Goal: Task Accomplishment & Management: Use online tool/utility

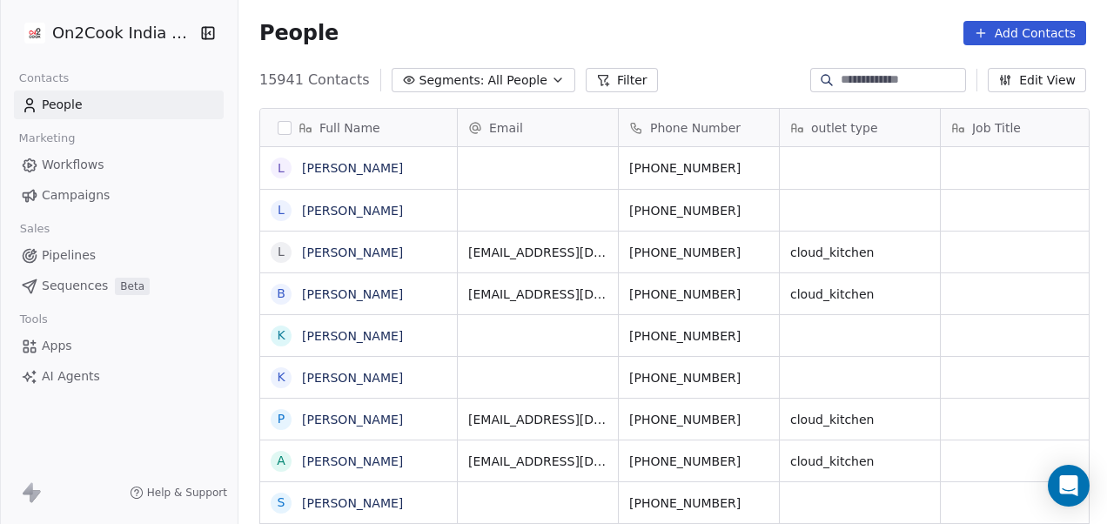
scroll to position [447, 858]
click at [596, 82] on icon at bounding box center [603, 80] width 14 height 14
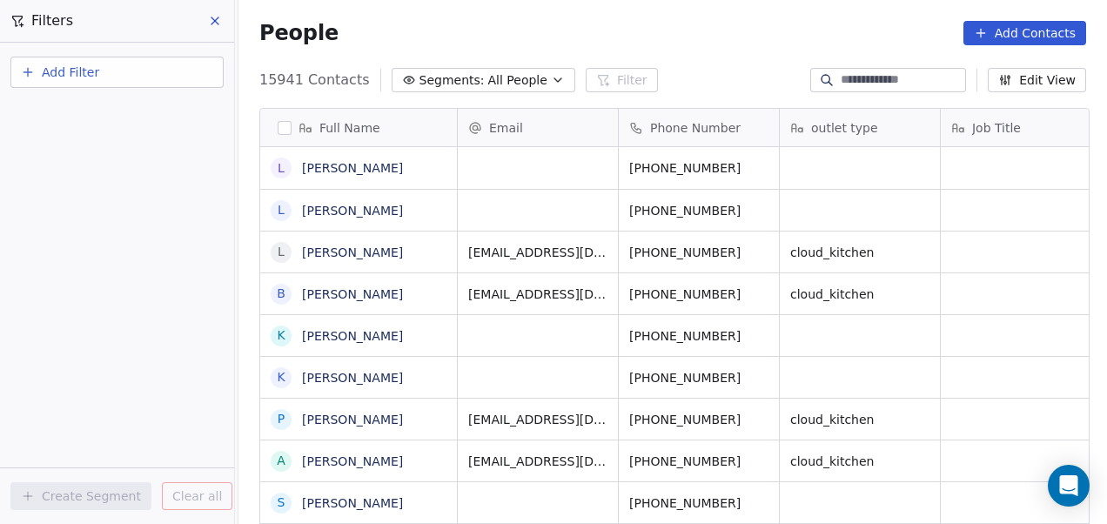
click at [141, 69] on button "Add Filter" at bounding box center [116, 72] width 213 height 31
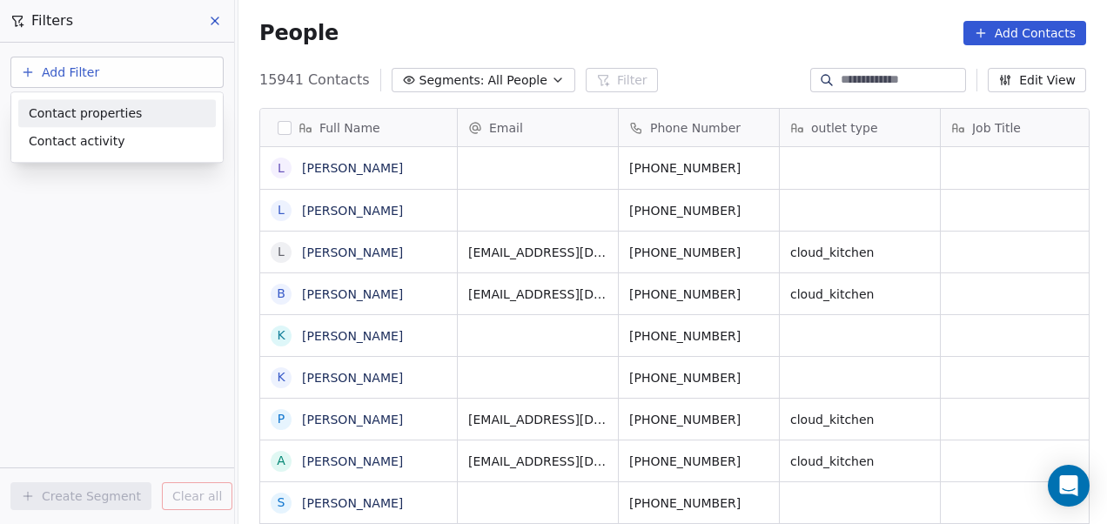
click at [114, 110] on span "Contact properties" at bounding box center [85, 113] width 113 height 18
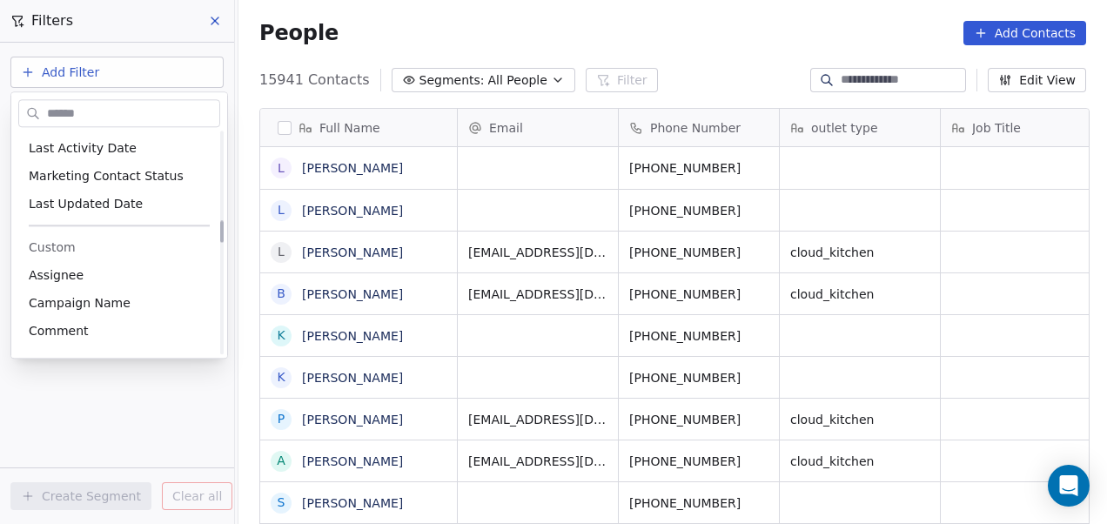
scroll to position [880, 0]
click at [66, 272] on span "Assignee" at bounding box center [56, 273] width 55 height 17
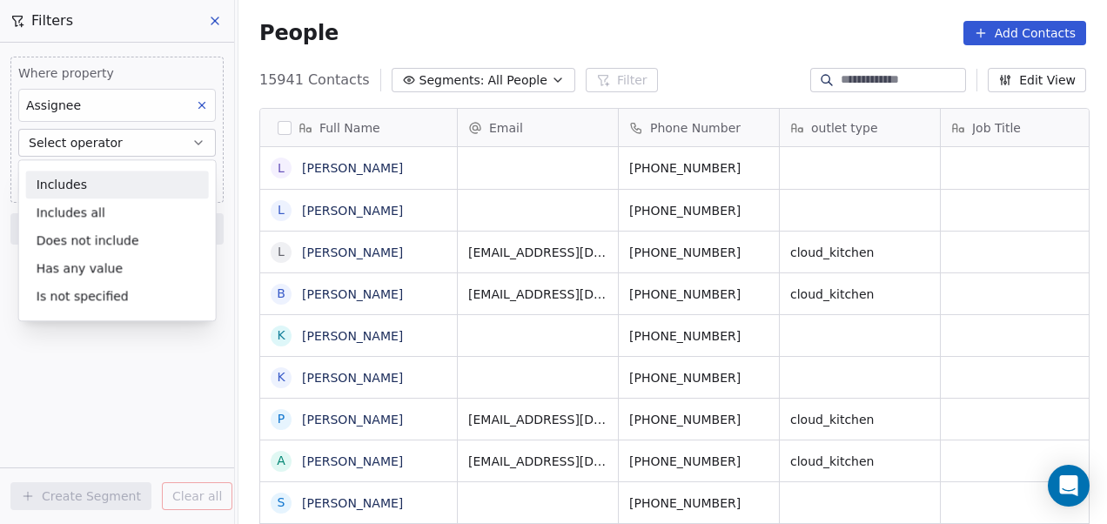
click at [92, 190] on div "Includes" at bounding box center [117, 185] width 183 height 28
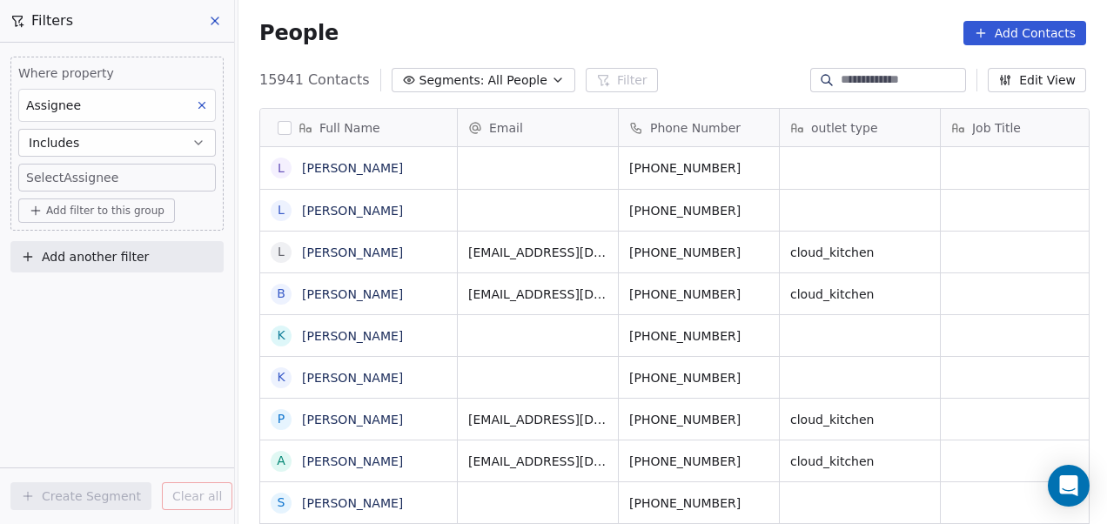
click at [101, 181] on body "On2Cook India Pvt. Ltd. Contacts People Marketing Workflows Campaigns Sales Pip…" at bounding box center [553, 262] width 1107 height 524
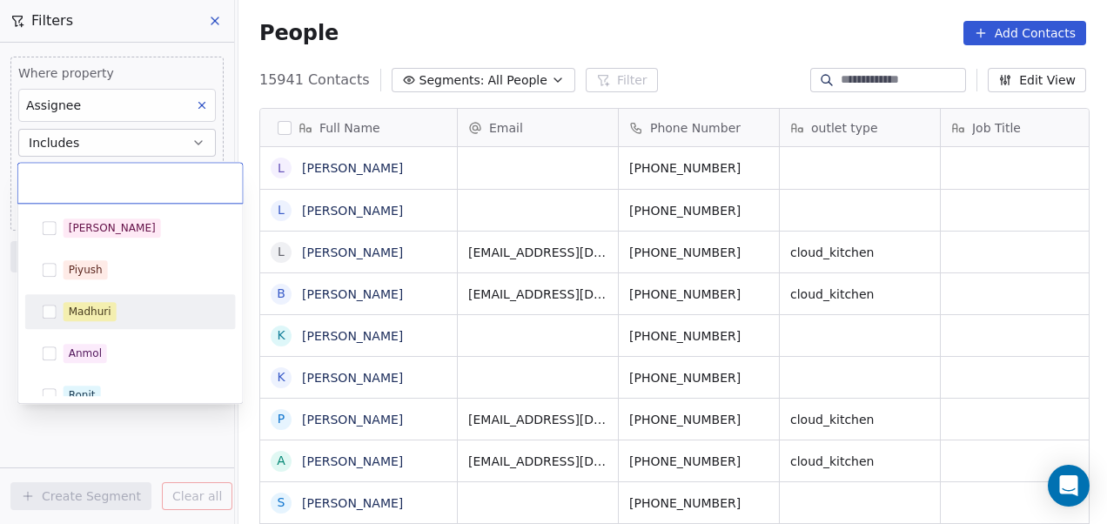
scroll to position [9, 0]
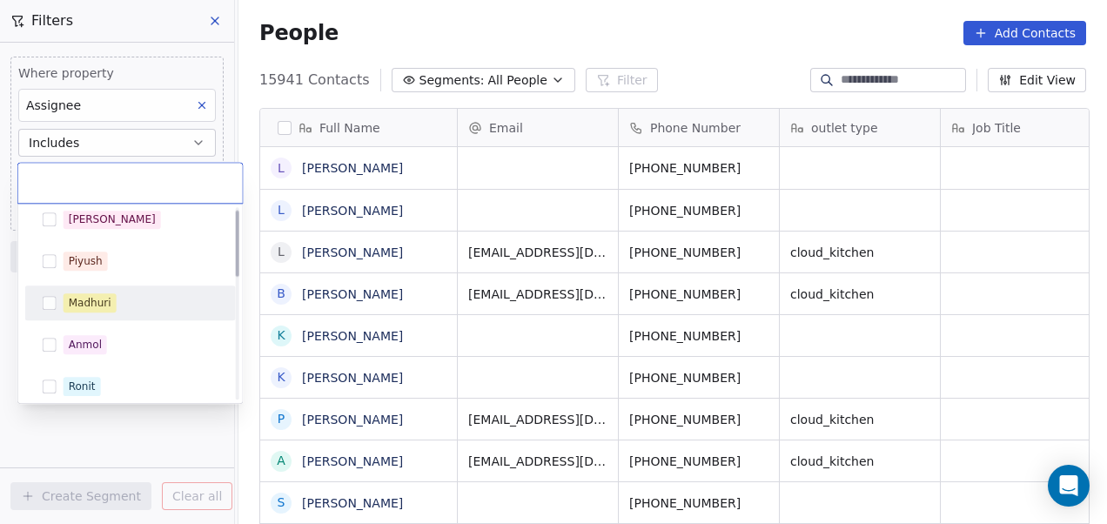
click at [52, 298] on button "Suggestions" at bounding box center [50, 303] width 14 height 14
click at [73, 452] on html "On2Cook India Pvt. Ltd. Contacts People Marketing Workflows Campaigns Sales Pip…" at bounding box center [553, 262] width 1107 height 524
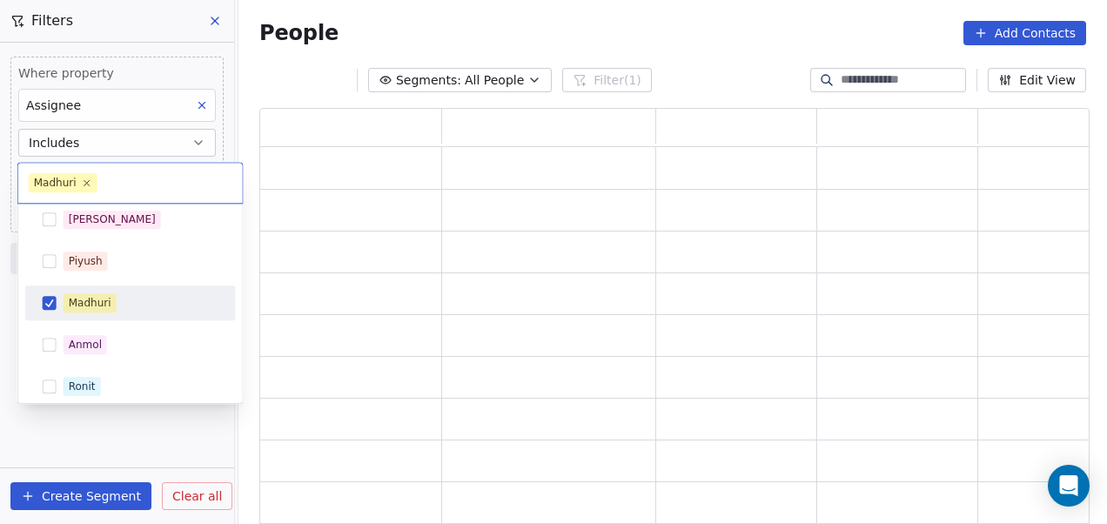
scroll to position [405, 816]
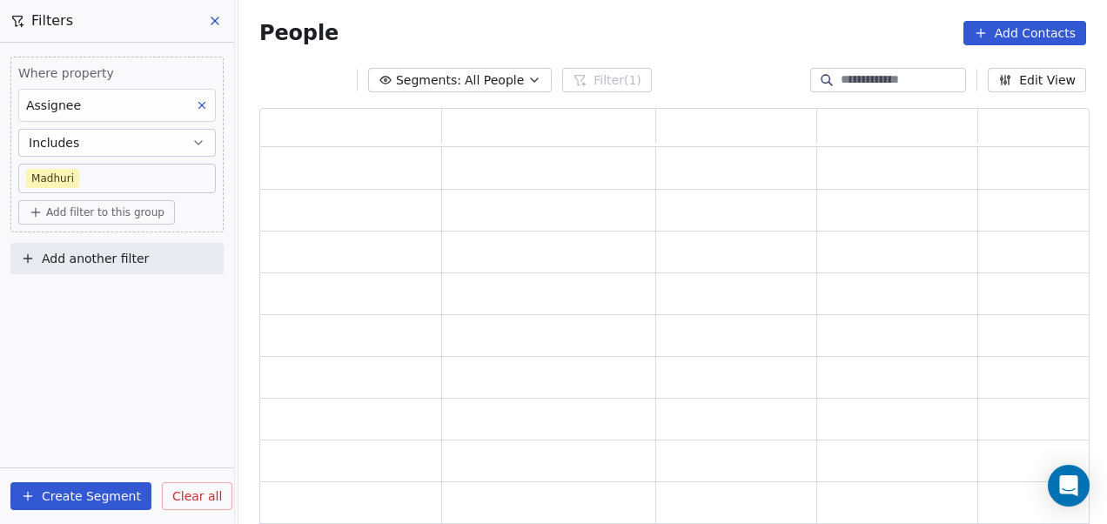
click at [124, 209] on span "Add filter to this group" at bounding box center [105, 212] width 118 height 14
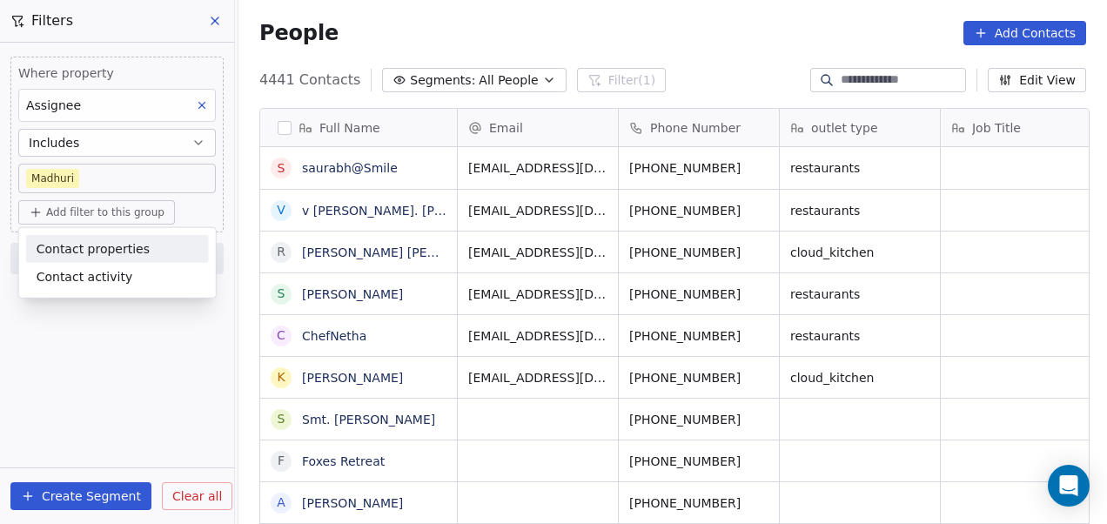
scroll to position [447, 858]
click at [101, 247] on span "Contact properties" at bounding box center [93, 248] width 113 height 18
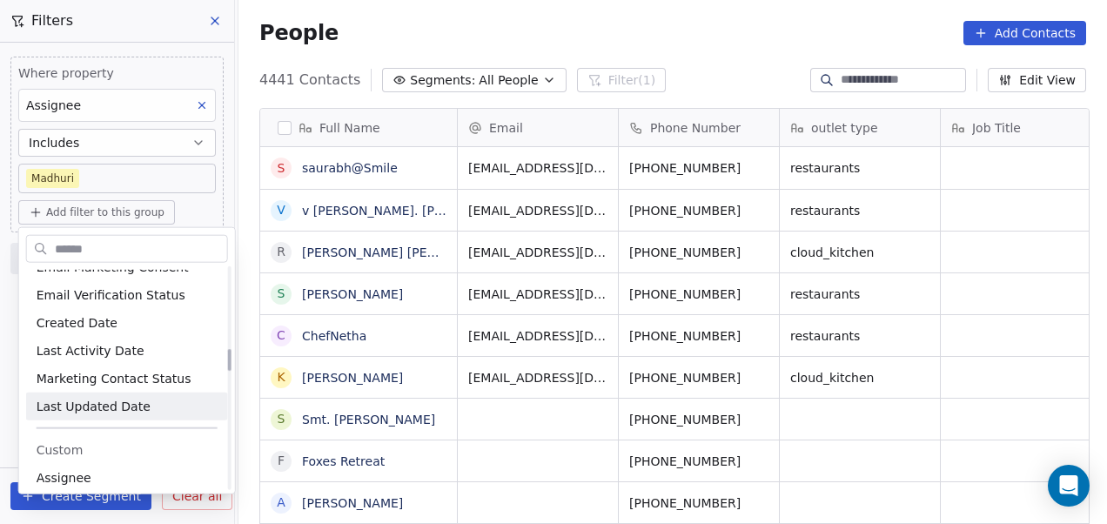
scroll to position [811, 0]
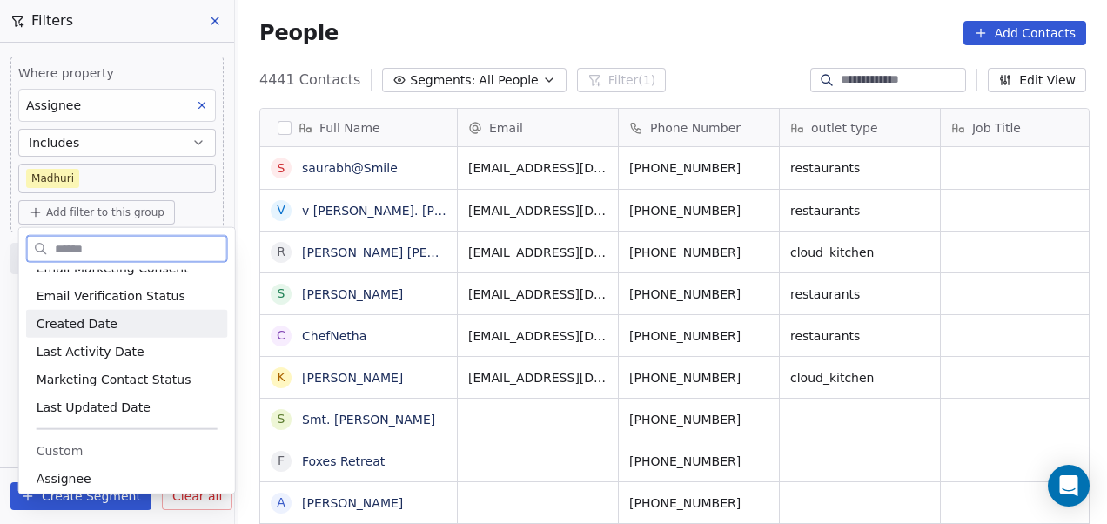
click at [111, 324] on div "Created Date" at bounding box center [127, 323] width 181 height 17
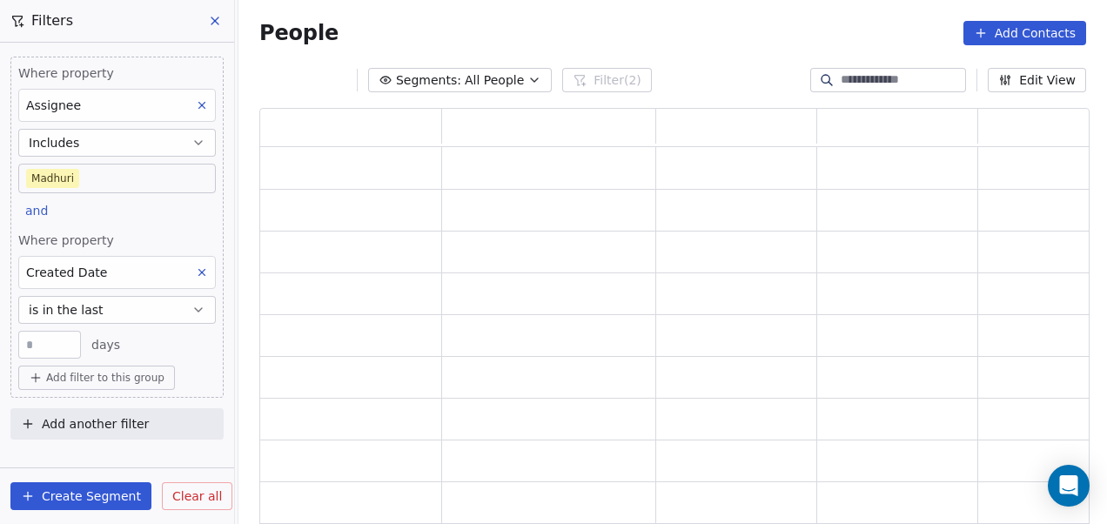
scroll to position [405, 816]
click at [110, 306] on button "is in the last" at bounding box center [117, 310] width 198 height 28
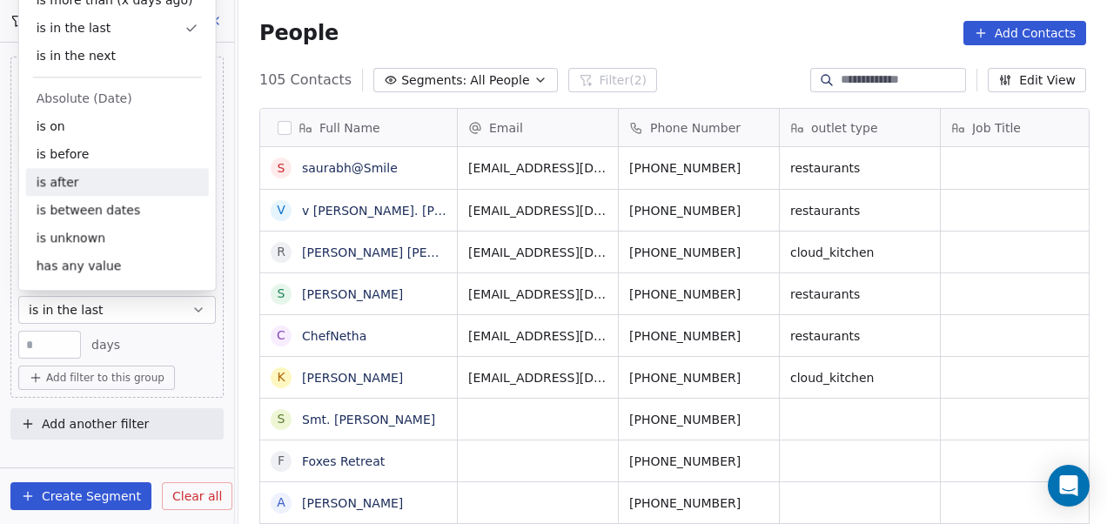
scroll to position [447, 858]
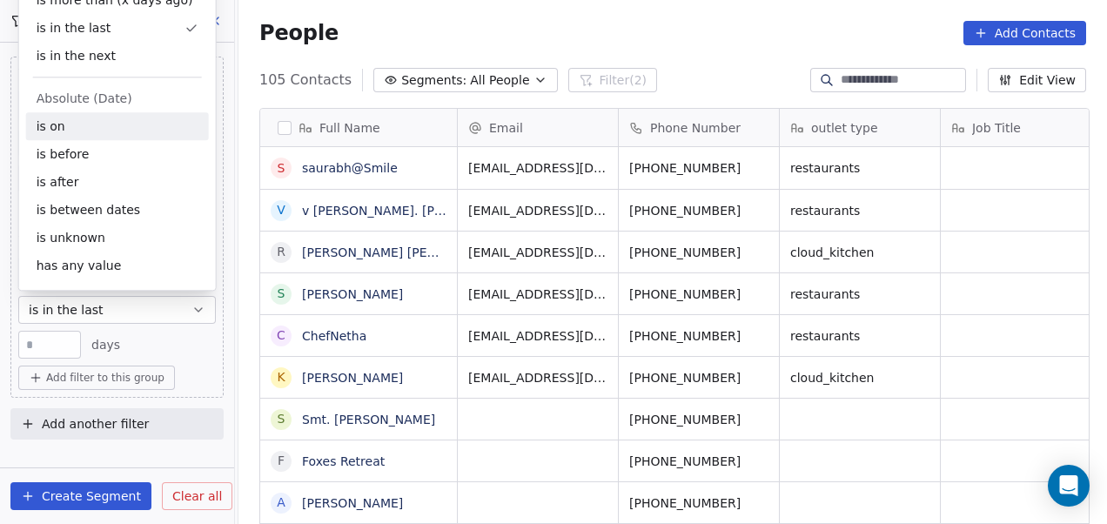
click at [97, 133] on div "is on" at bounding box center [117, 126] width 183 height 28
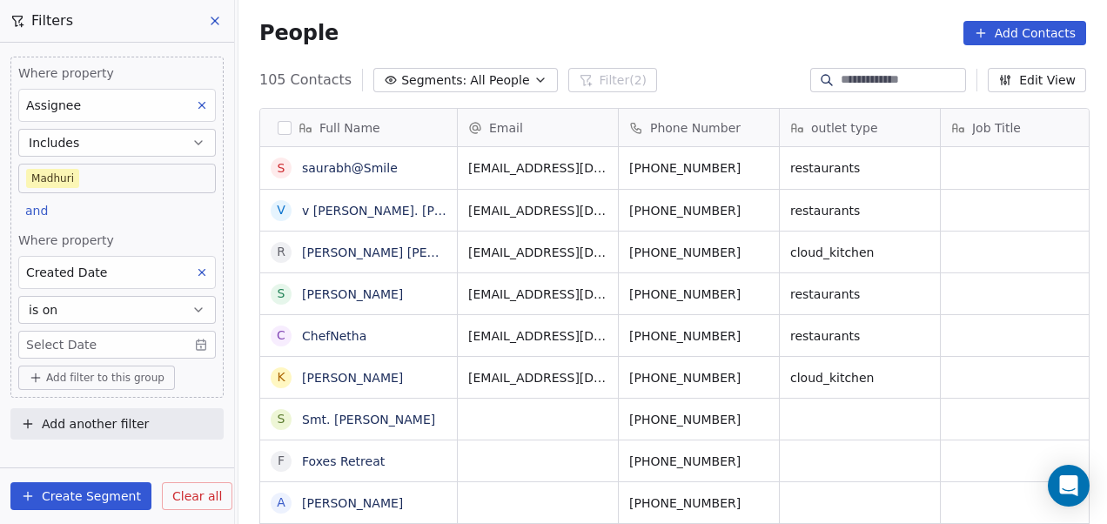
click at [198, 342] on body "On2Cook India Pvt. Ltd. Contacts People Marketing Workflows Campaigns Sales Pip…" at bounding box center [553, 262] width 1107 height 524
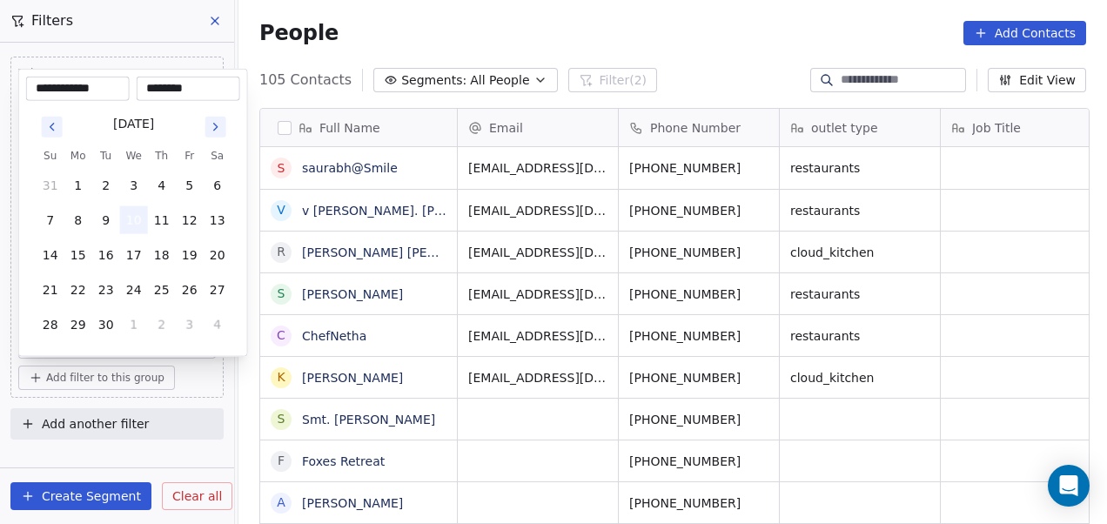
click at [137, 222] on button "10" at bounding box center [134, 220] width 28 height 28
click at [127, 228] on button "10" at bounding box center [134, 220] width 28 height 28
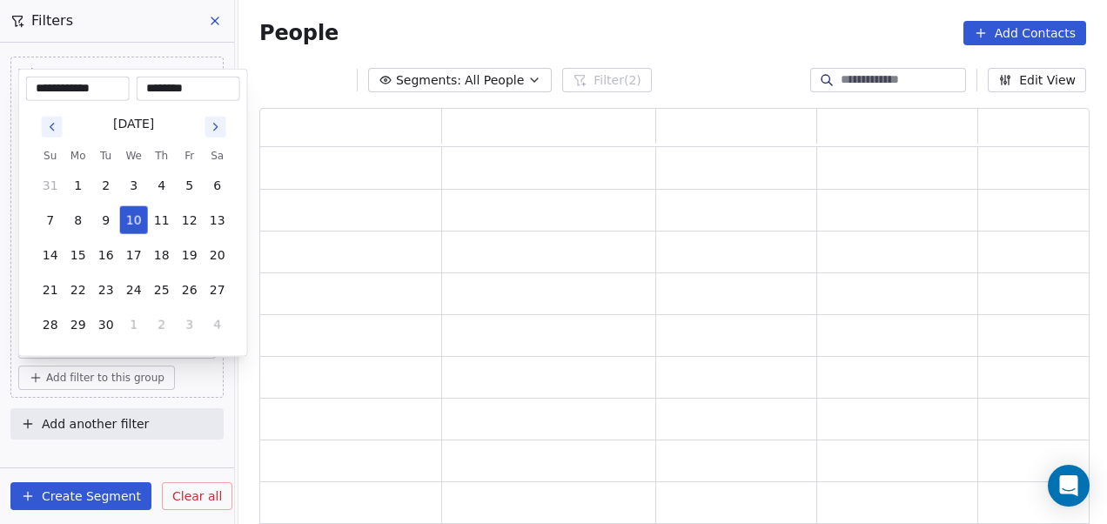
click at [188, 378] on html "**********" at bounding box center [553, 262] width 1107 height 524
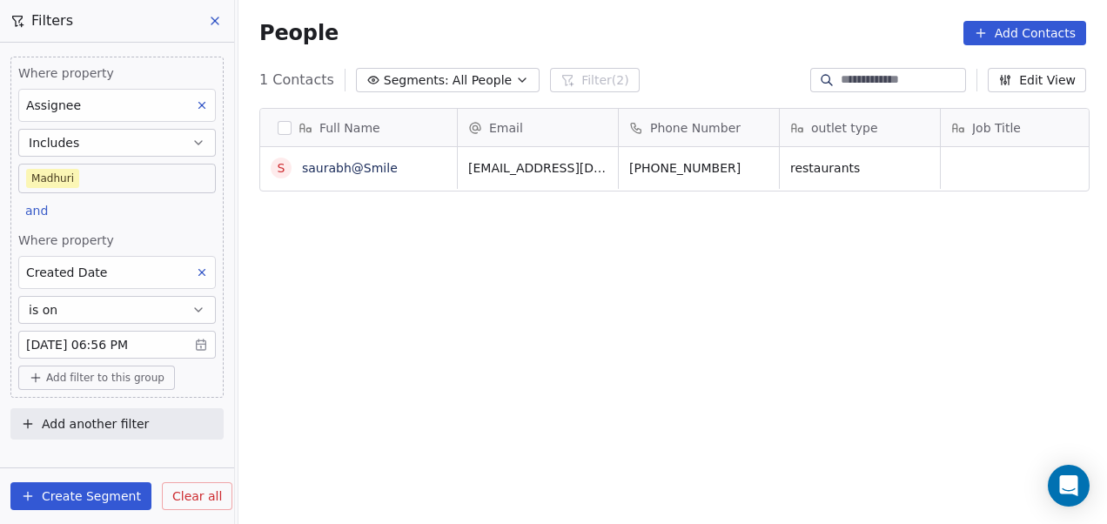
click at [204, 342] on body "On2Cook India Pvt. Ltd. Contacts People Marketing Workflows Campaigns Sales Pip…" at bounding box center [553, 262] width 1107 height 524
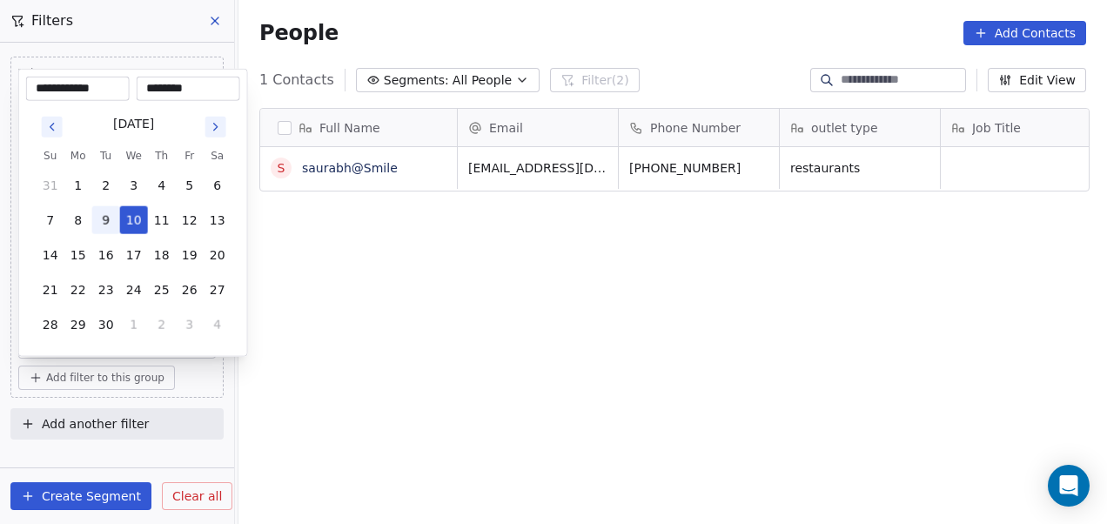
click at [111, 218] on button "9" at bounding box center [106, 220] width 28 height 28
type input "**********"
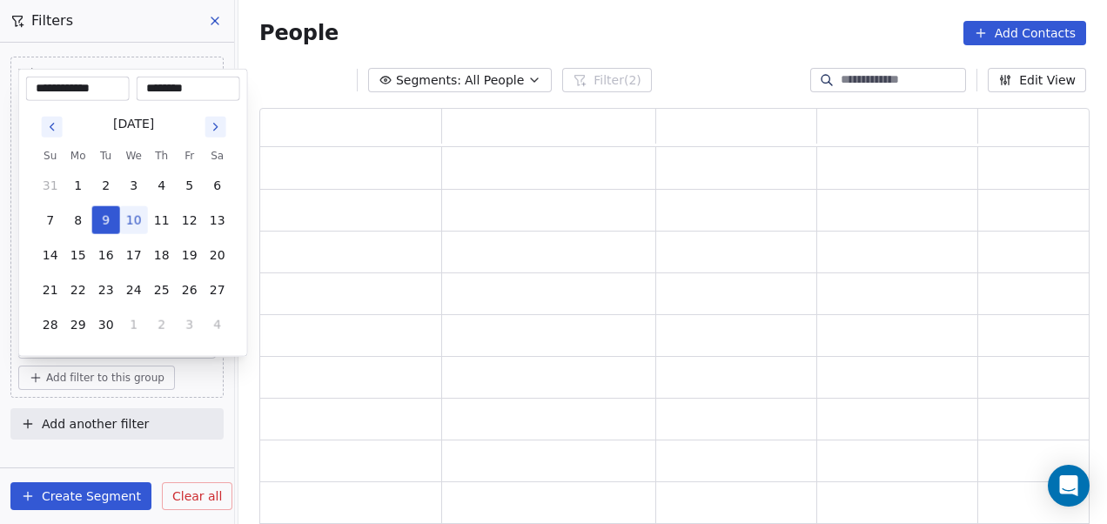
click at [203, 390] on html "**********" at bounding box center [553, 262] width 1107 height 524
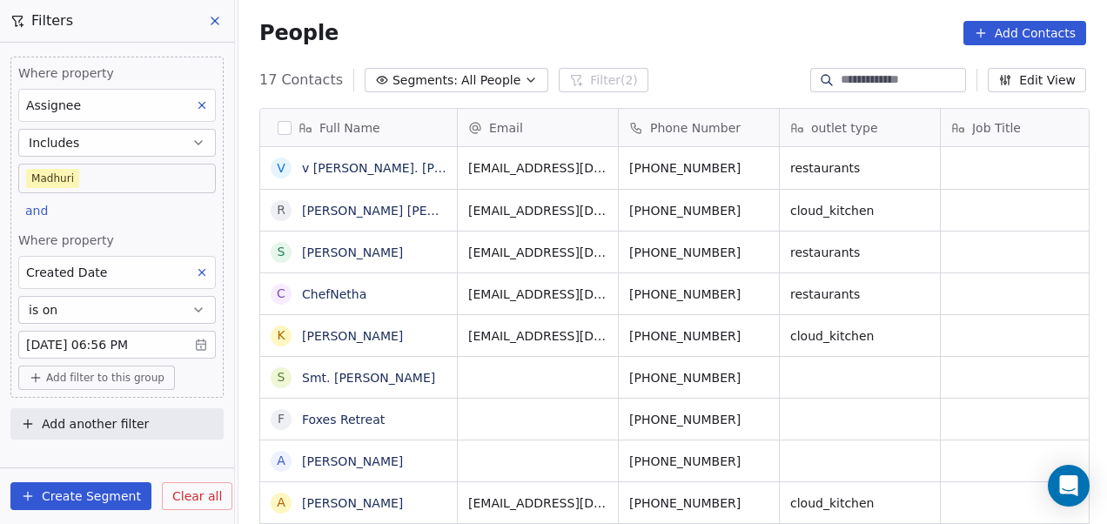
click at [164, 181] on body "On2Cook India Pvt. Ltd. Contacts People Marketing Workflows Campaigns Sales Pip…" at bounding box center [553, 262] width 1107 height 524
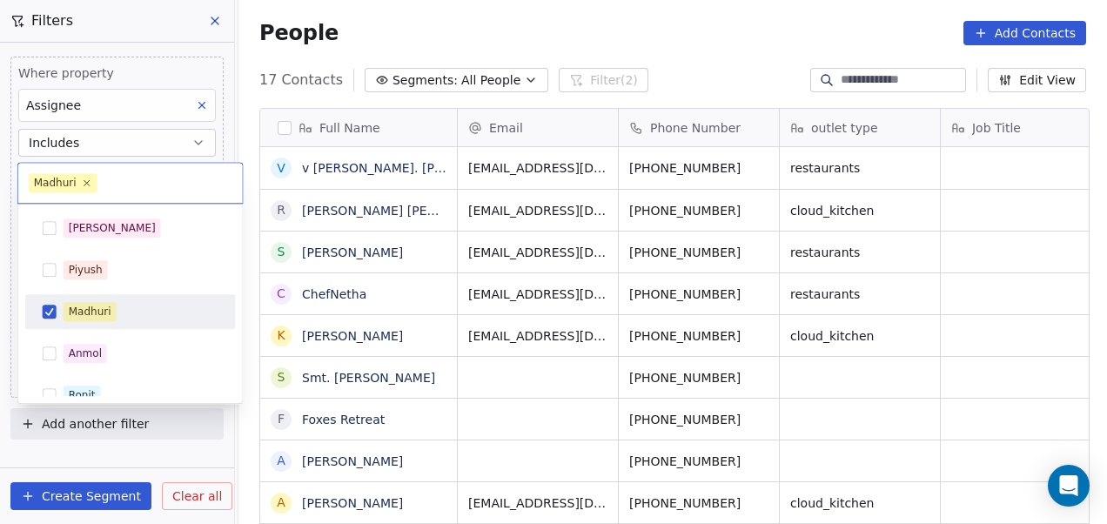
click at [164, 181] on input "text" at bounding box center [166, 182] width 131 height 19
click at [49, 308] on button "Suggestions" at bounding box center [50, 312] width 14 height 14
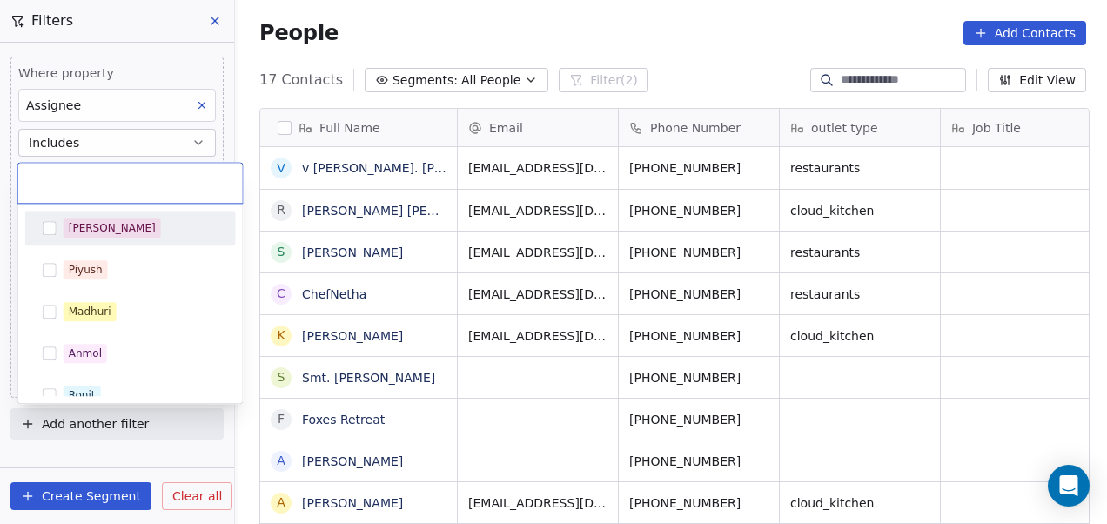
click at [55, 229] on button "Suggestions" at bounding box center [50, 228] width 14 height 14
click at [343, 31] on html "On2Cook India Pvt. Ltd. Contacts People Marketing Workflows Campaigns Sales Pip…" at bounding box center [553, 262] width 1107 height 524
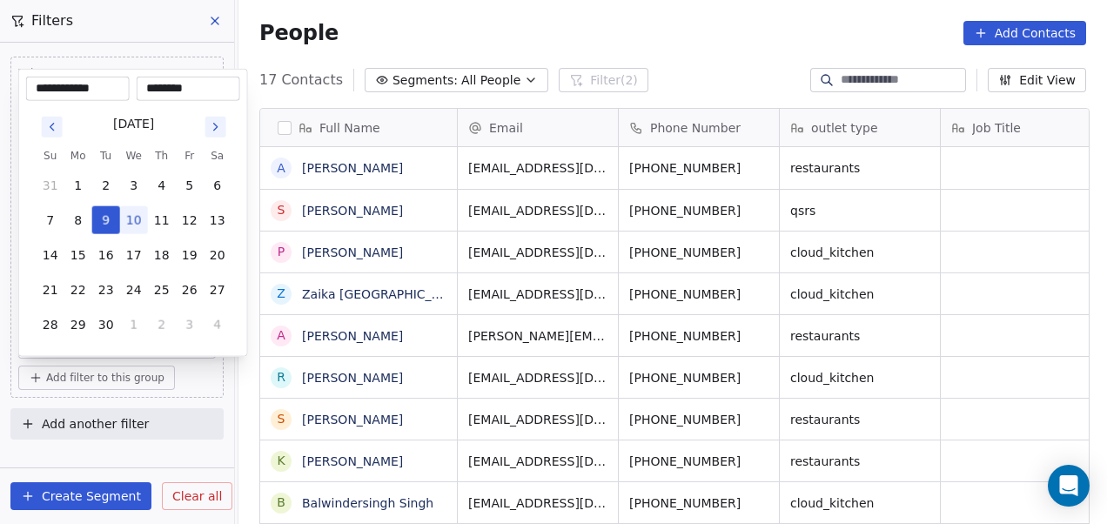
click at [197, 338] on body "On2Cook India Pvt. Ltd. Contacts People Marketing Workflows Campaigns Sales Pip…" at bounding box center [553, 262] width 1107 height 524
click at [138, 224] on button "10" at bounding box center [134, 220] width 28 height 28
click at [97, 216] on button "9" at bounding box center [106, 220] width 28 height 28
type input "**********"
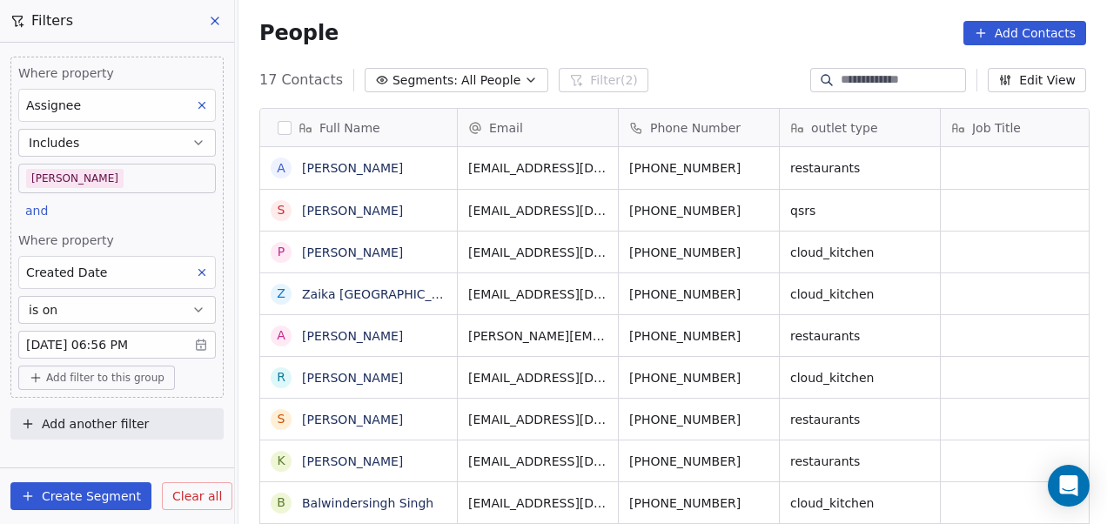
click at [0, 221] on html "On2Cook India Pvt. Ltd. Contacts People Marketing Workflows Campaigns Sales Pip…" at bounding box center [553, 262] width 1107 height 524
click at [79, 378] on span "Add filter to this group" at bounding box center [105, 378] width 118 height 14
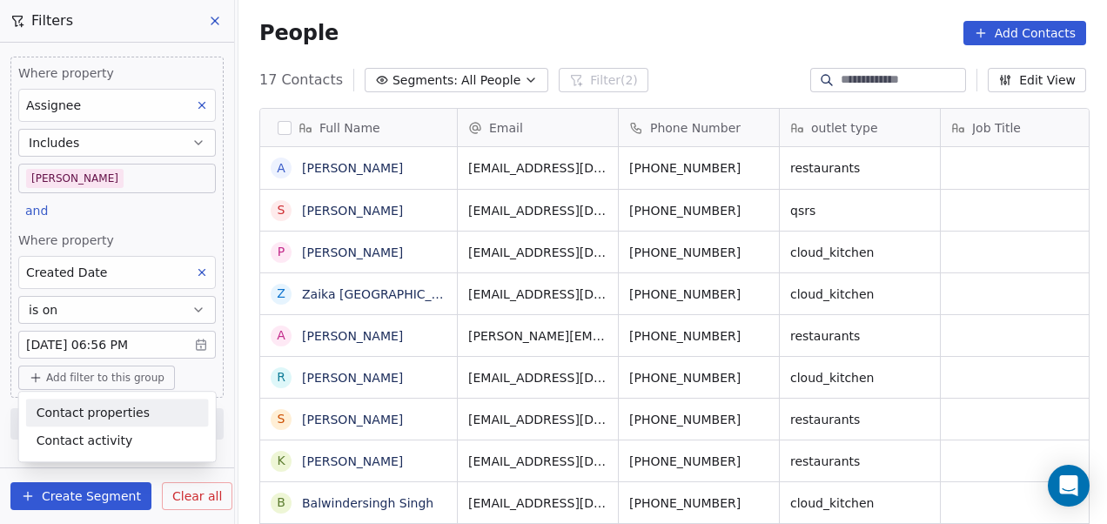
click at [87, 416] on span "Contact properties" at bounding box center [93, 413] width 113 height 18
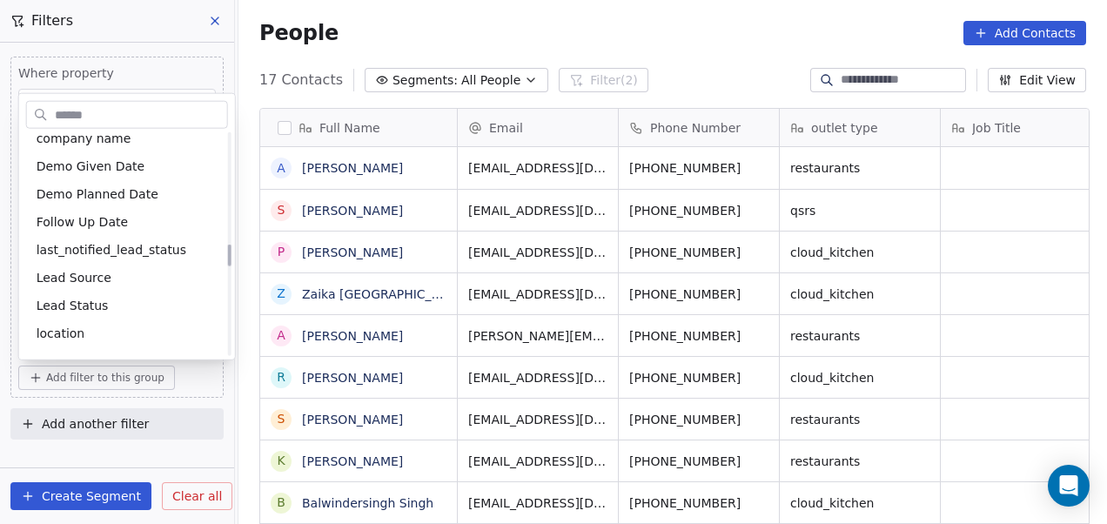
scroll to position [1102, 0]
click at [104, 298] on div "Lead Status" at bounding box center [127, 304] width 181 height 17
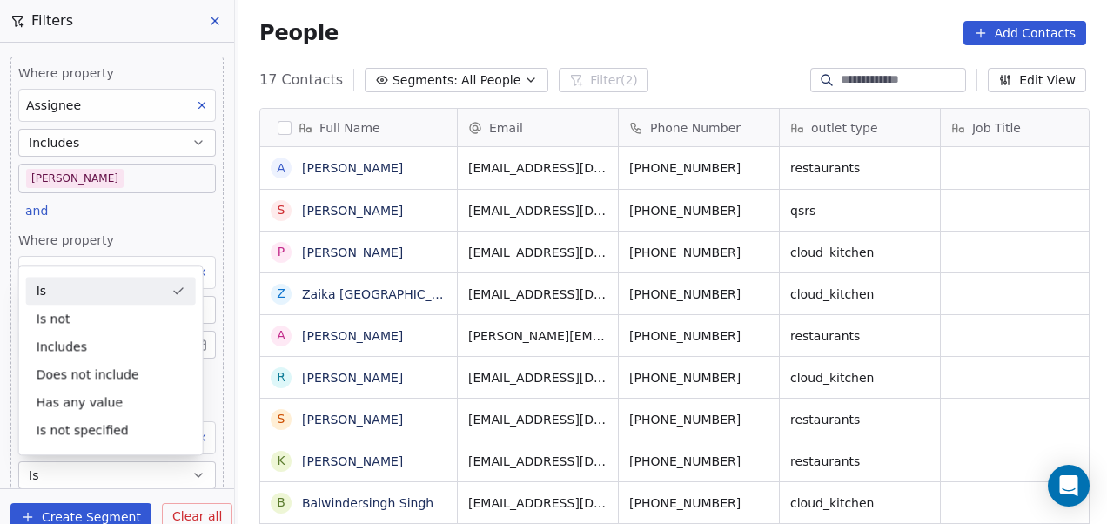
click at [120, 299] on div "Is" at bounding box center [111, 291] width 170 height 28
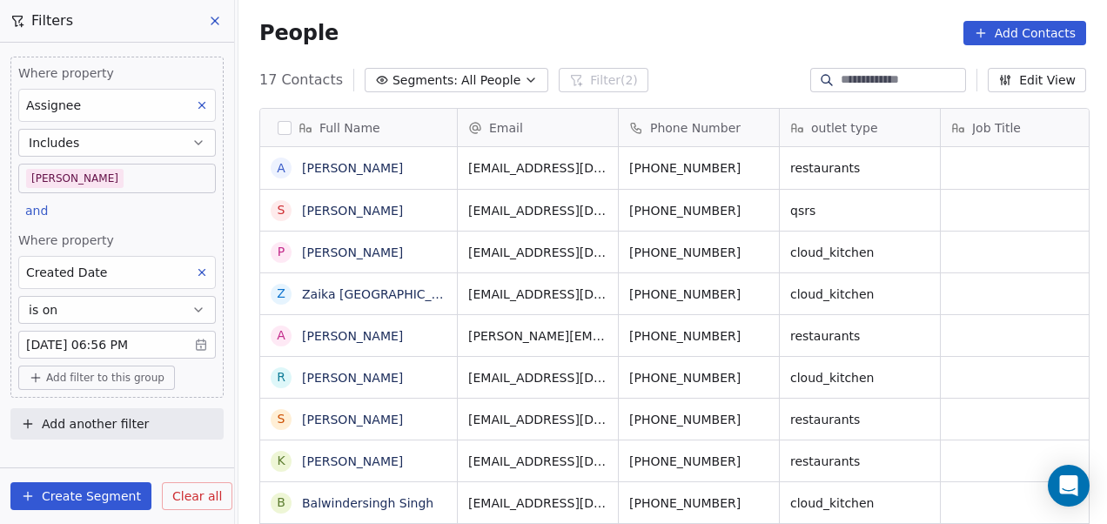
click at [101, 380] on span "Add filter to this group" at bounding box center [105, 378] width 118 height 14
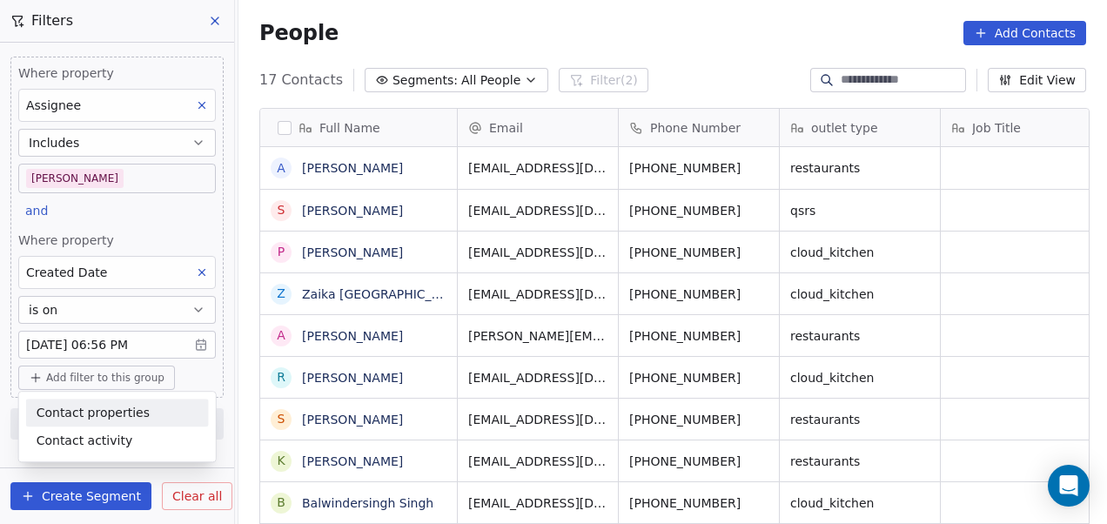
click at [100, 420] on span "Contact properties" at bounding box center [93, 413] width 113 height 18
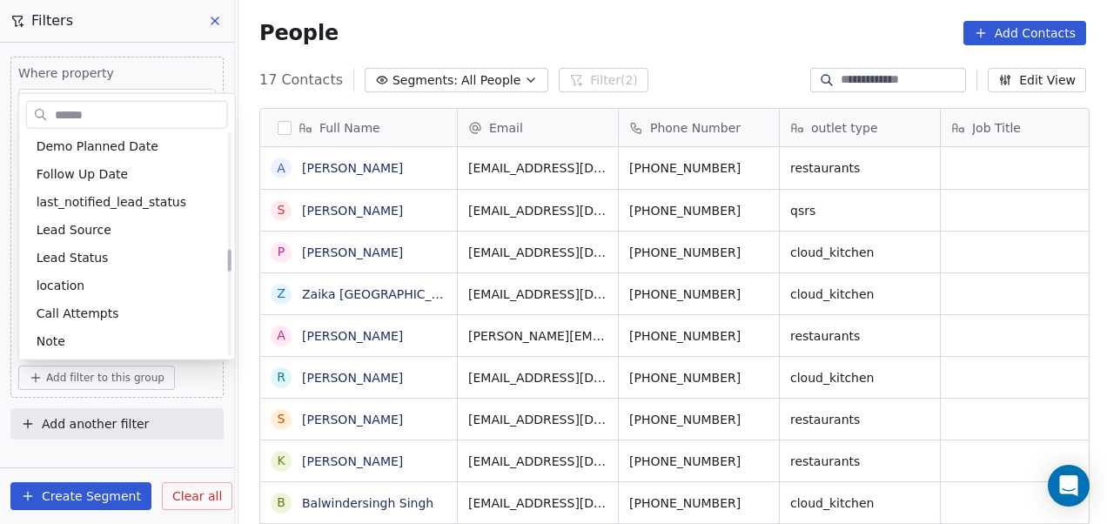
scroll to position [1150, 0]
click at [127, 249] on div "Lead Status" at bounding box center [127, 255] width 181 height 17
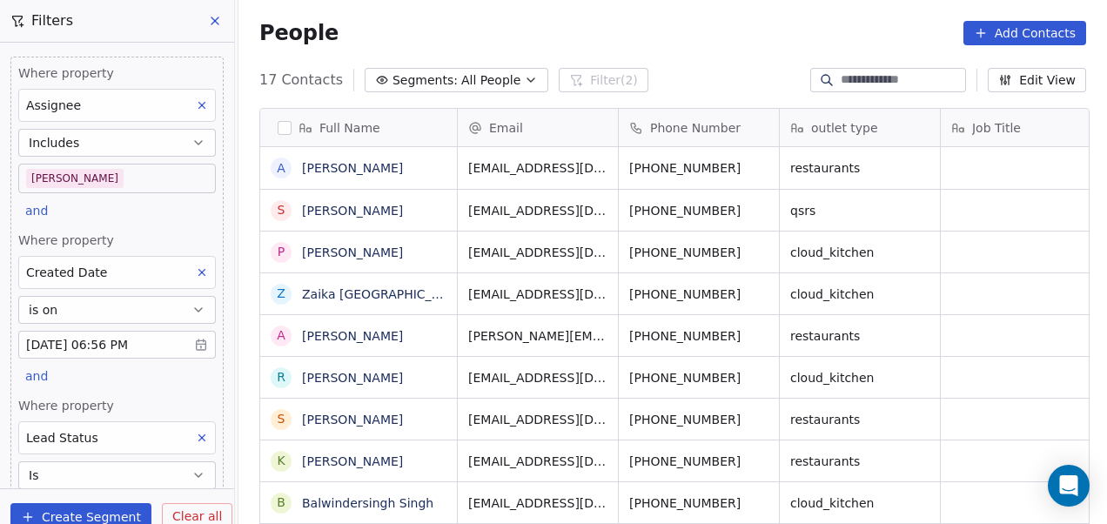
click at [210, 262] on div "Where property Assignee Includes [PERSON_NAME] and Where property Created Date …" at bounding box center [116, 310] width 213 height 506
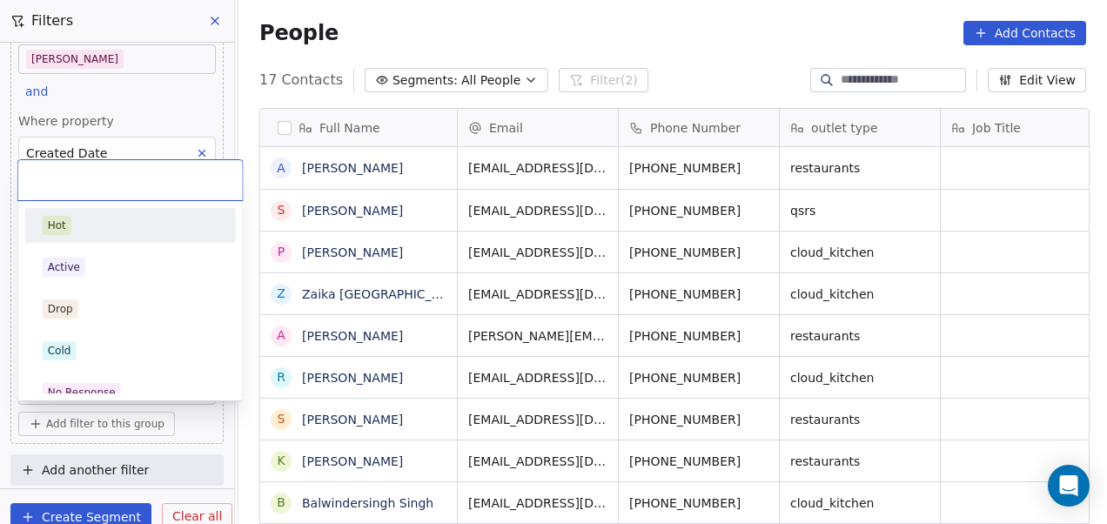
click at [115, 385] on body "On2Cook India Pvt. Ltd. Contacts People Marketing Workflows Campaigns Sales Pip…" at bounding box center [553, 262] width 1107 height 524
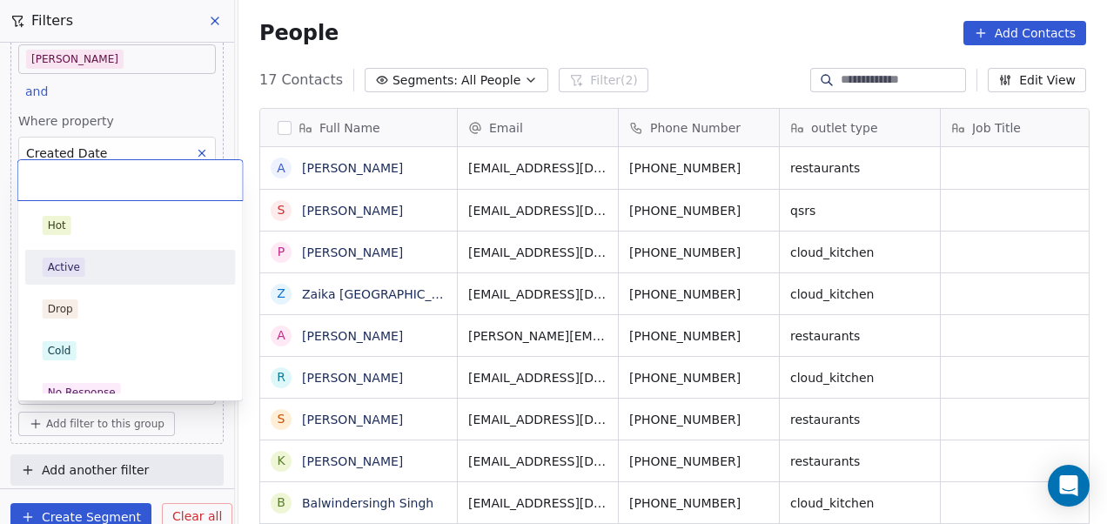
click at [129, 268] on div "Active" at bounding box center [131, 267] width 176 height 19
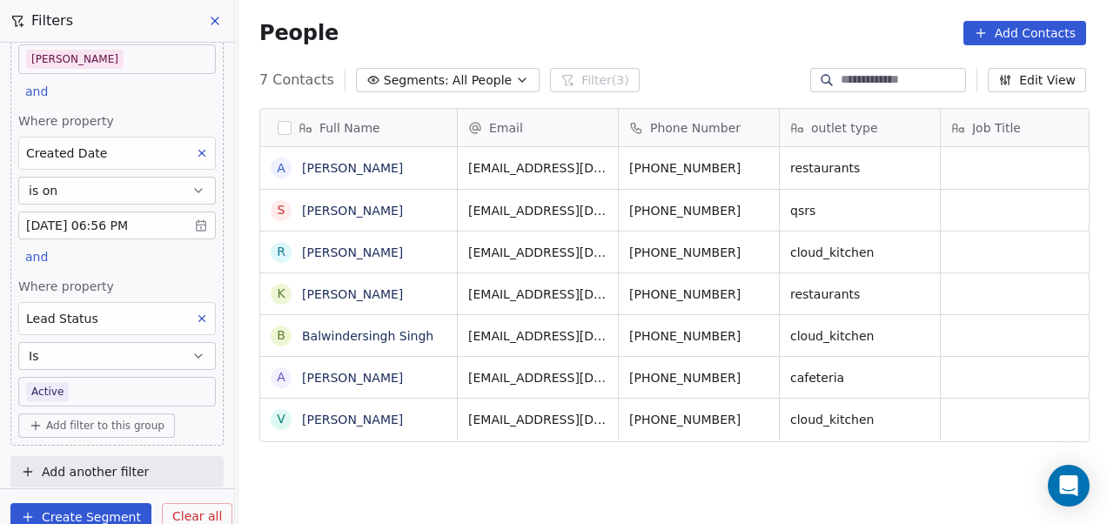
scroll to position [447, 858]
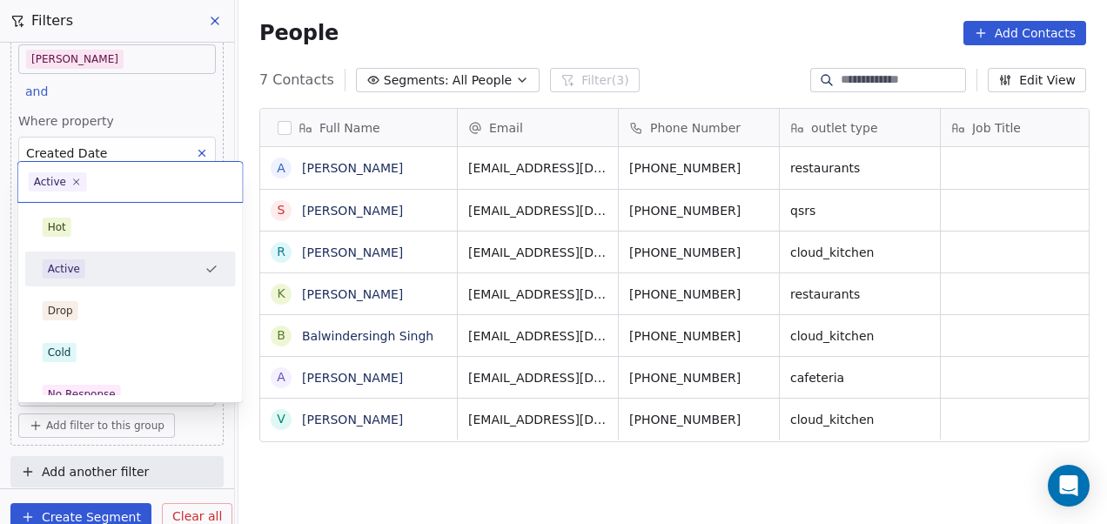
click at [101, 383] on body "On2Cook India Pvt. Ltd. Contacts People Marketing Workflows Campaigns Sales Pip…" at bounding box center [553, 262] width 1107 height 524
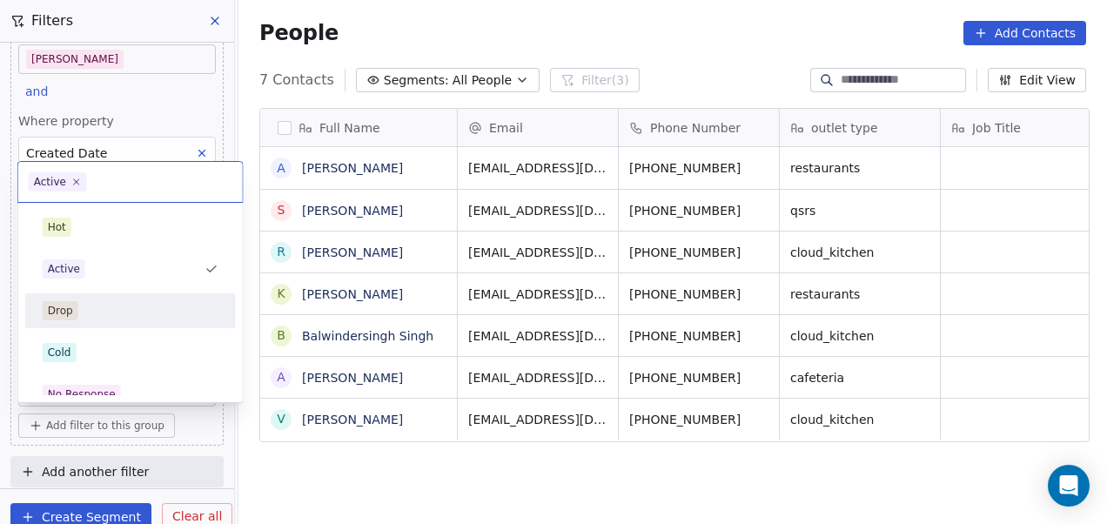
click at [188, 298] on div "Drop" at bounding box center [130, 311] width 197 height 28
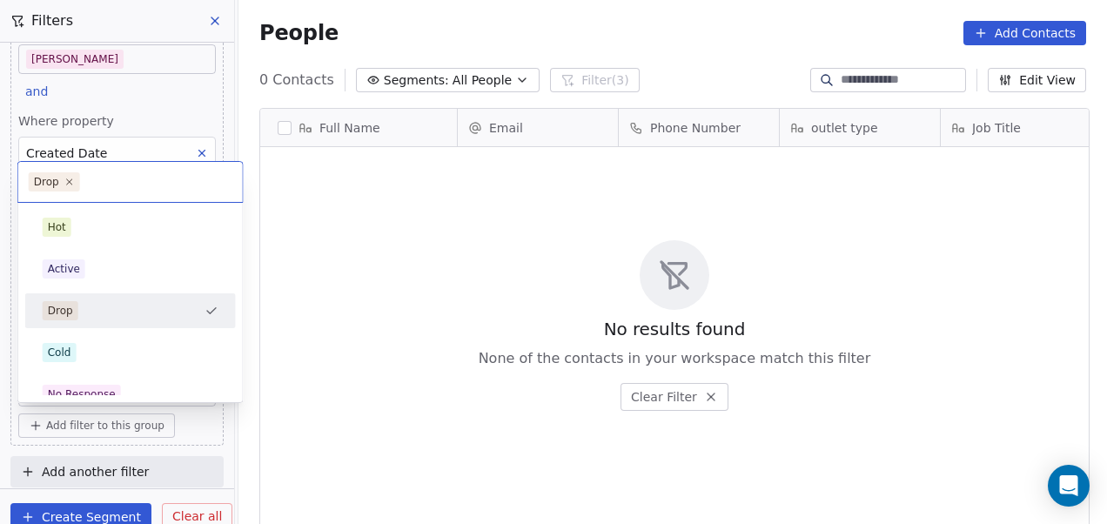
click at [104, 390] on body "On2Cook India Pvt. Ltd. Contacts People Marketing Workflows Campaigns Sales Pip…" at bounding box center [553, 262] width 1107 height 524
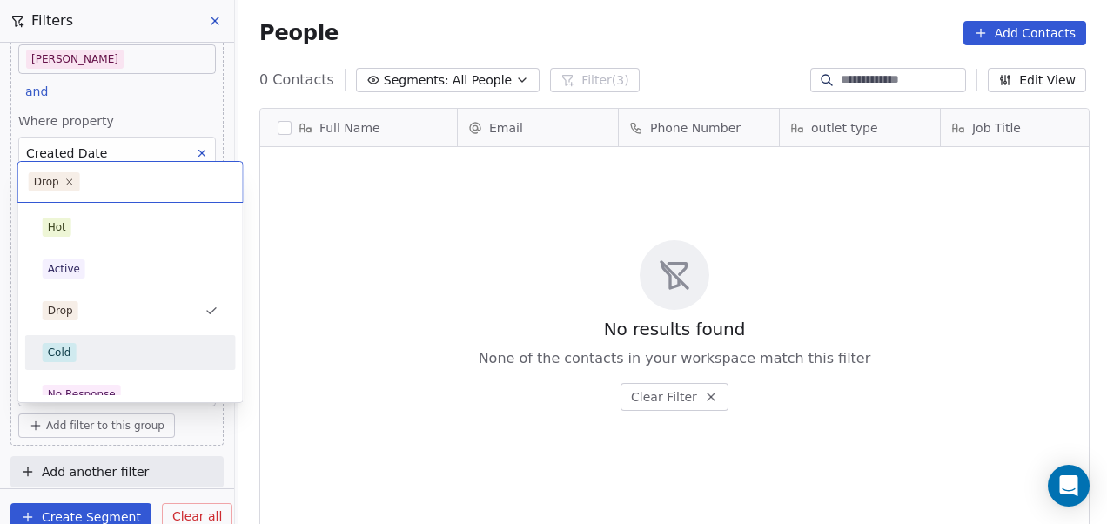
click at [117, 350] on div "Cold" at bounding box center [131, 352] width 176 height 19
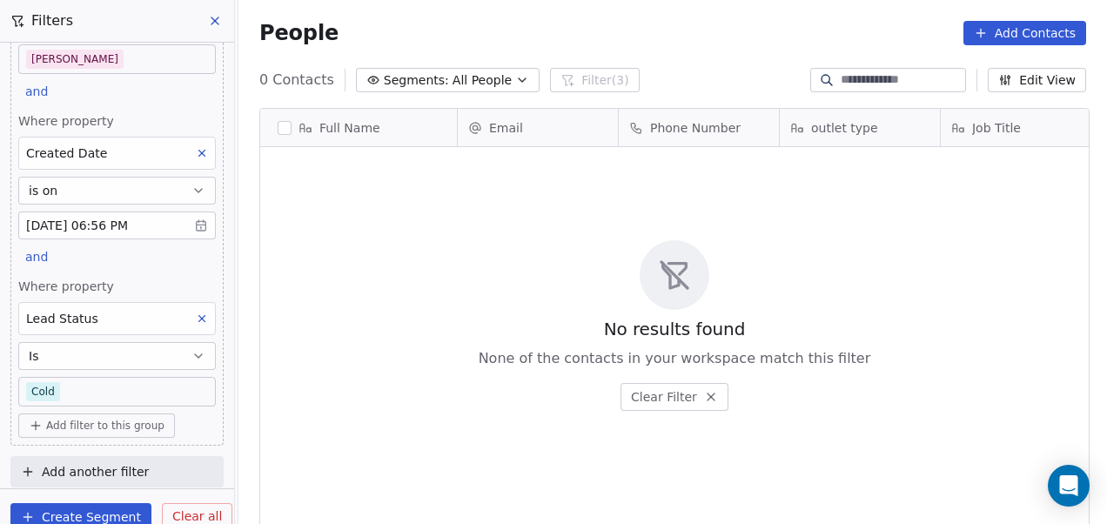
click at [131, 391] on body "On2Cook India Pvt. Ltd. Contacts People Marketing Workflows Campaigns Sales Pip…" at bounding box center [553, 262] width 1107 height 524
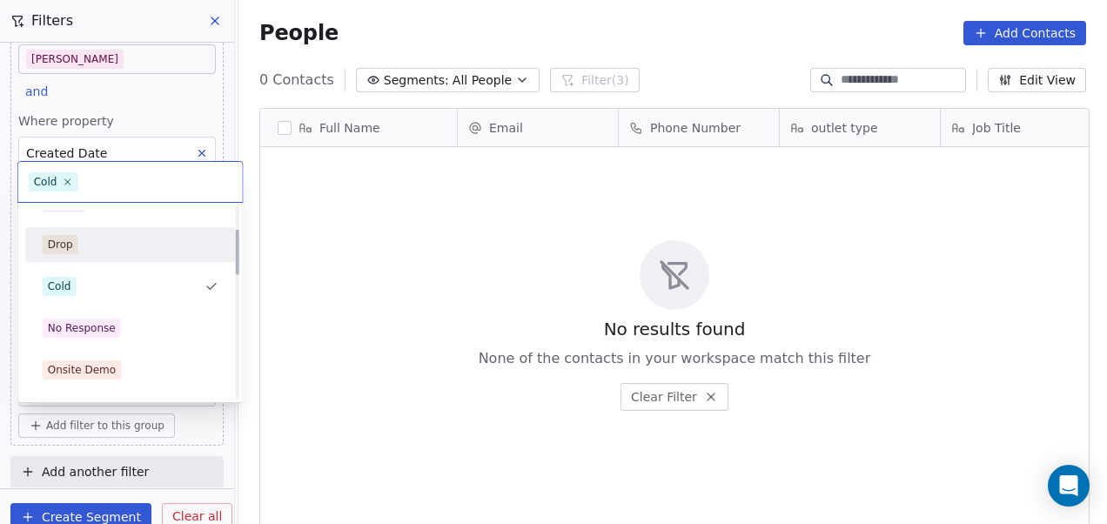
scroll to position [96, 0]
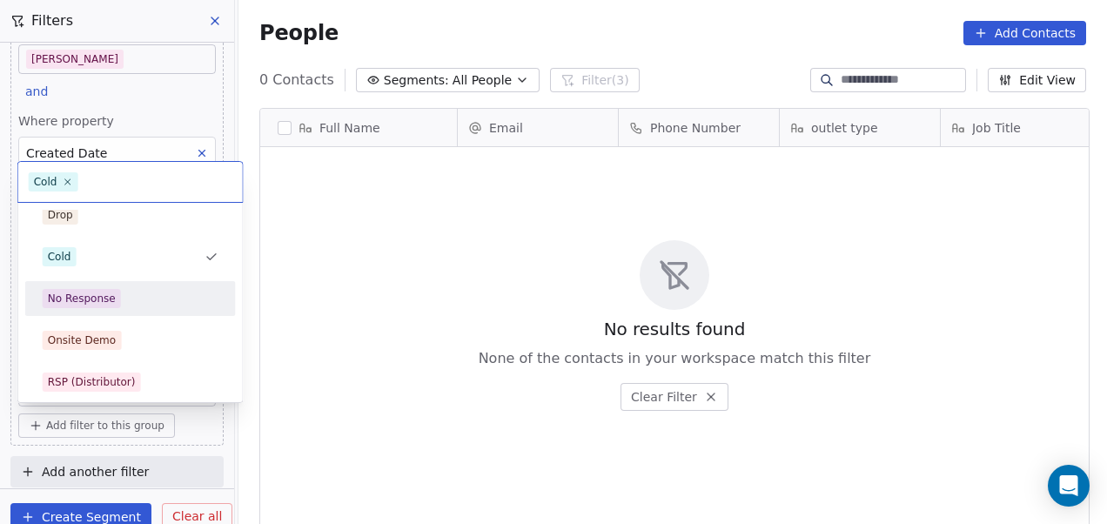
click at [156, 303] on div "No Response" at bounding box center [131, 298] width 176 height 19
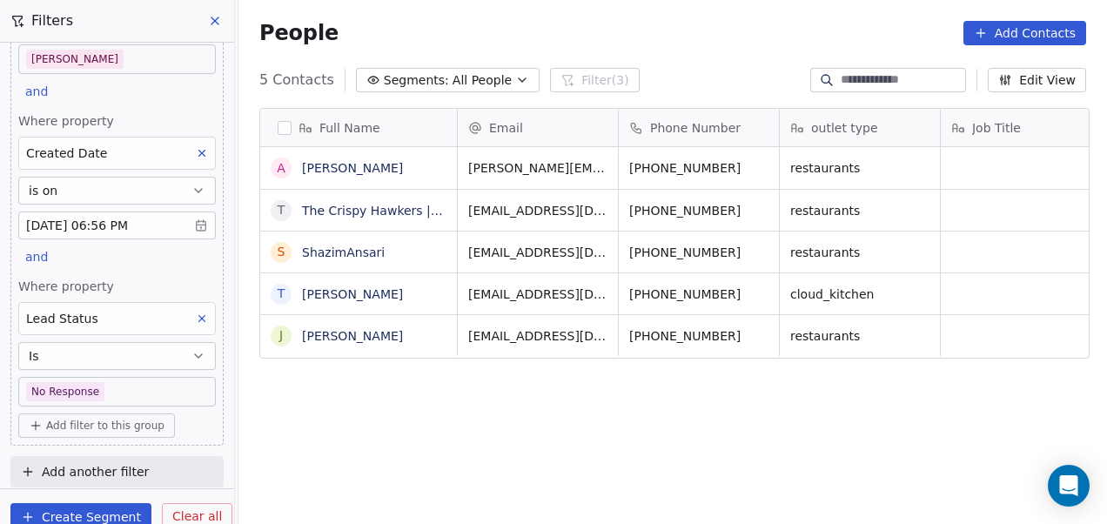
scroll to position [447, 858]
